Goal: Information Seeking & Learning: Understand process/instructions

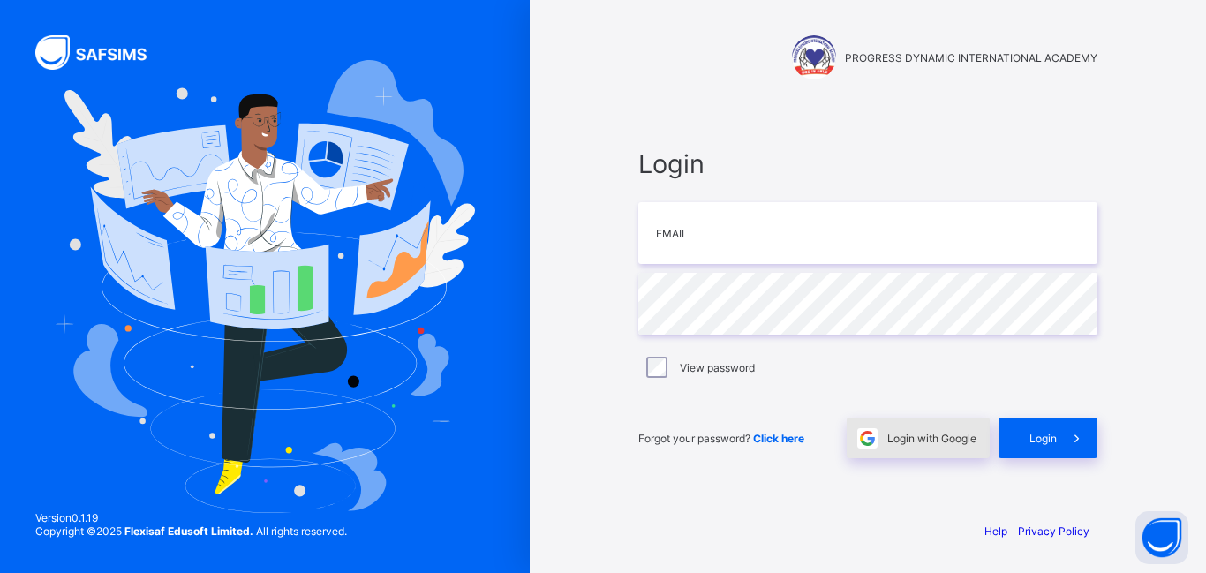
click at [912, 440] on span "Login with Google" at bounding box center [931, 438] width 89 height 13
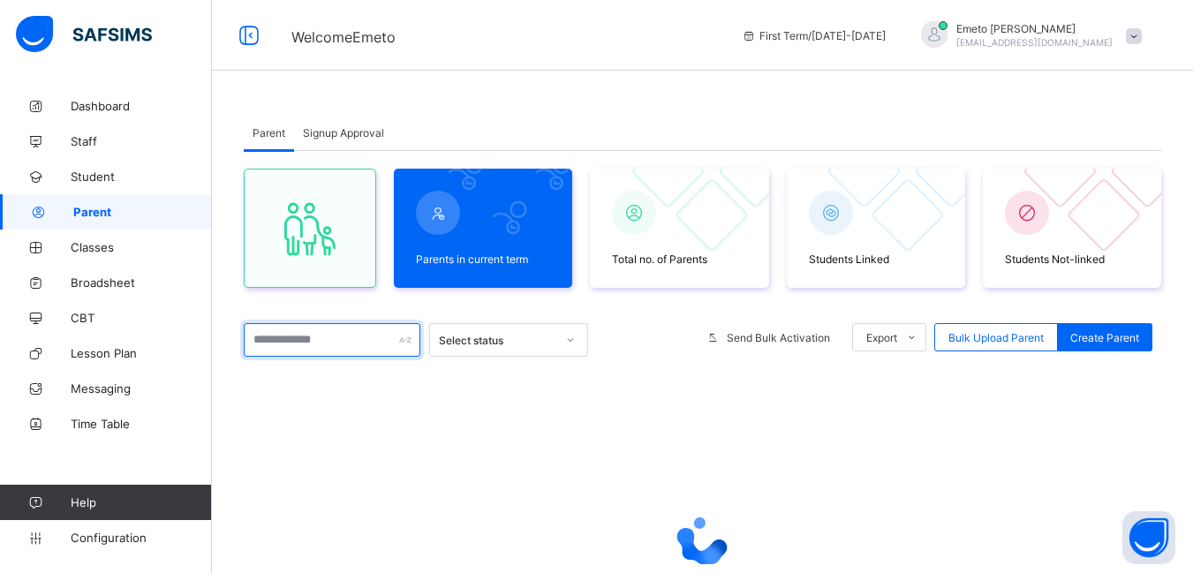
drag, startPoint x: 312, startPoint y: 343, endPoint x: 323, endPoint y: 344, distance: 11.6
click at [313, 343] on input "text" at bounding box center [332, 340] width 177 height 34
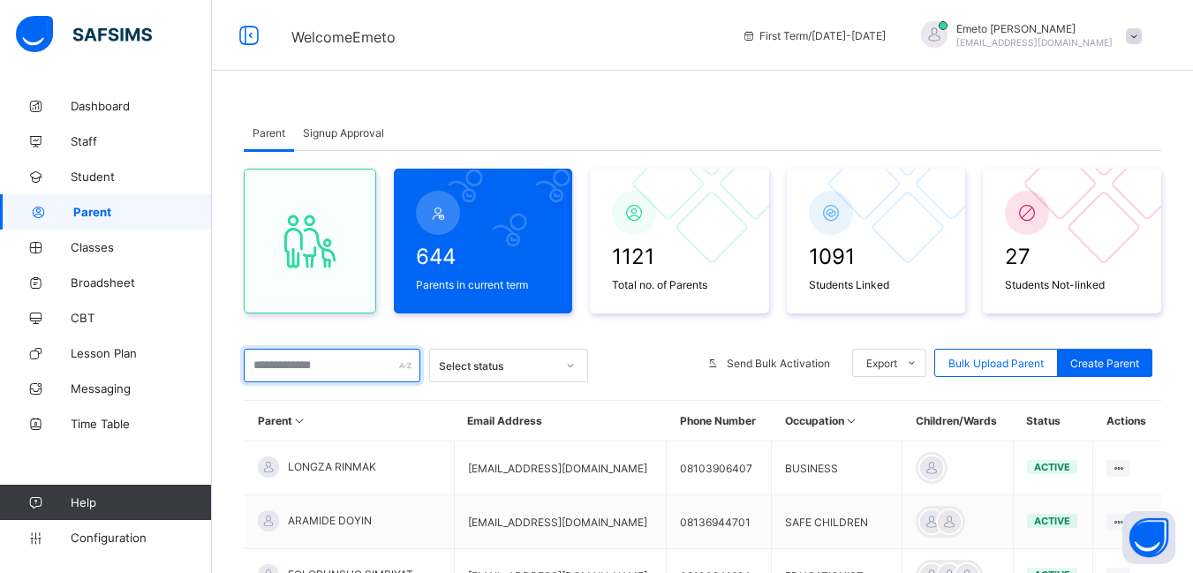
type input "*"
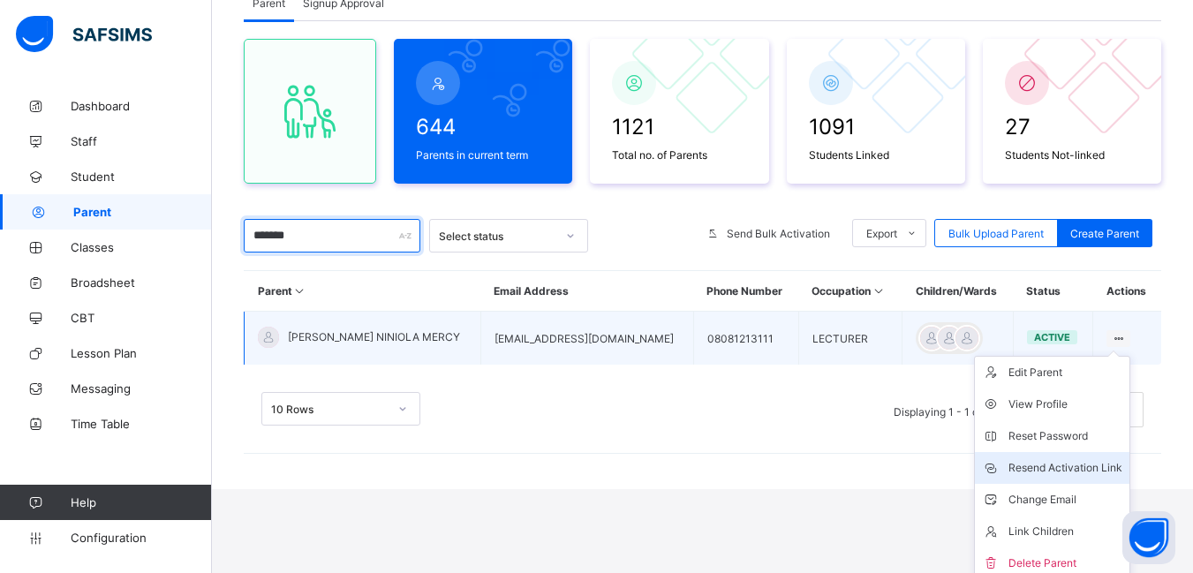
scroll to position [137, 0]
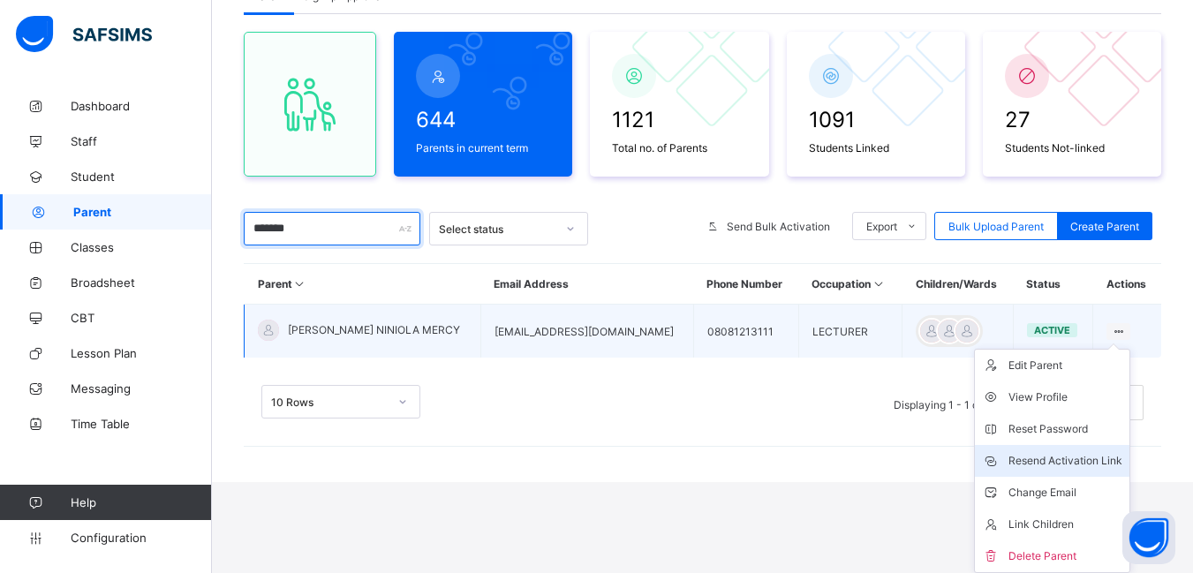
type input "*******"
click at [1080, 459] on div "Resend Activation Link" at bounding box center [1065, 461] width 114 height 18
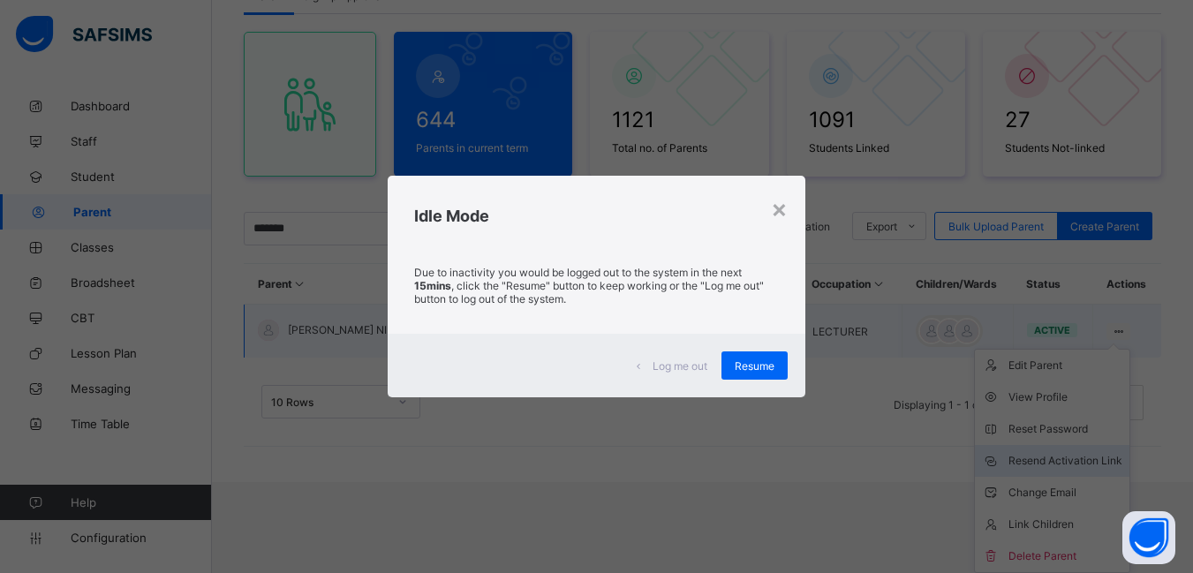
scroll to position [46, 0]
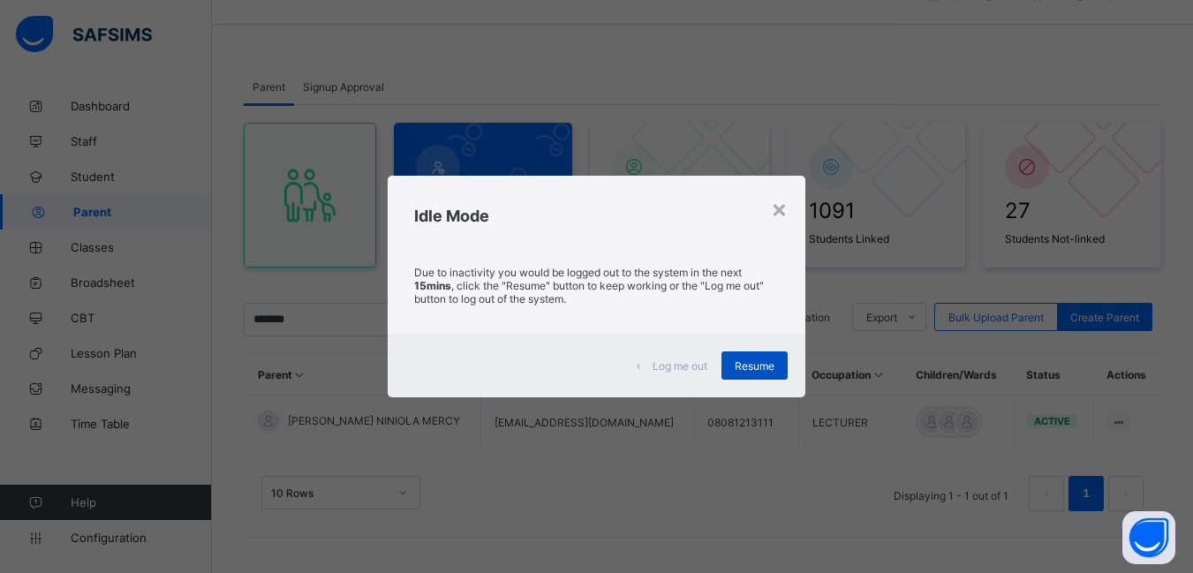
click at [755, 368] on span "Resume" at bounding box center [755, 365] width 40 height 13
